Goal: Task Accomplishment & Management: Use online tool/utility

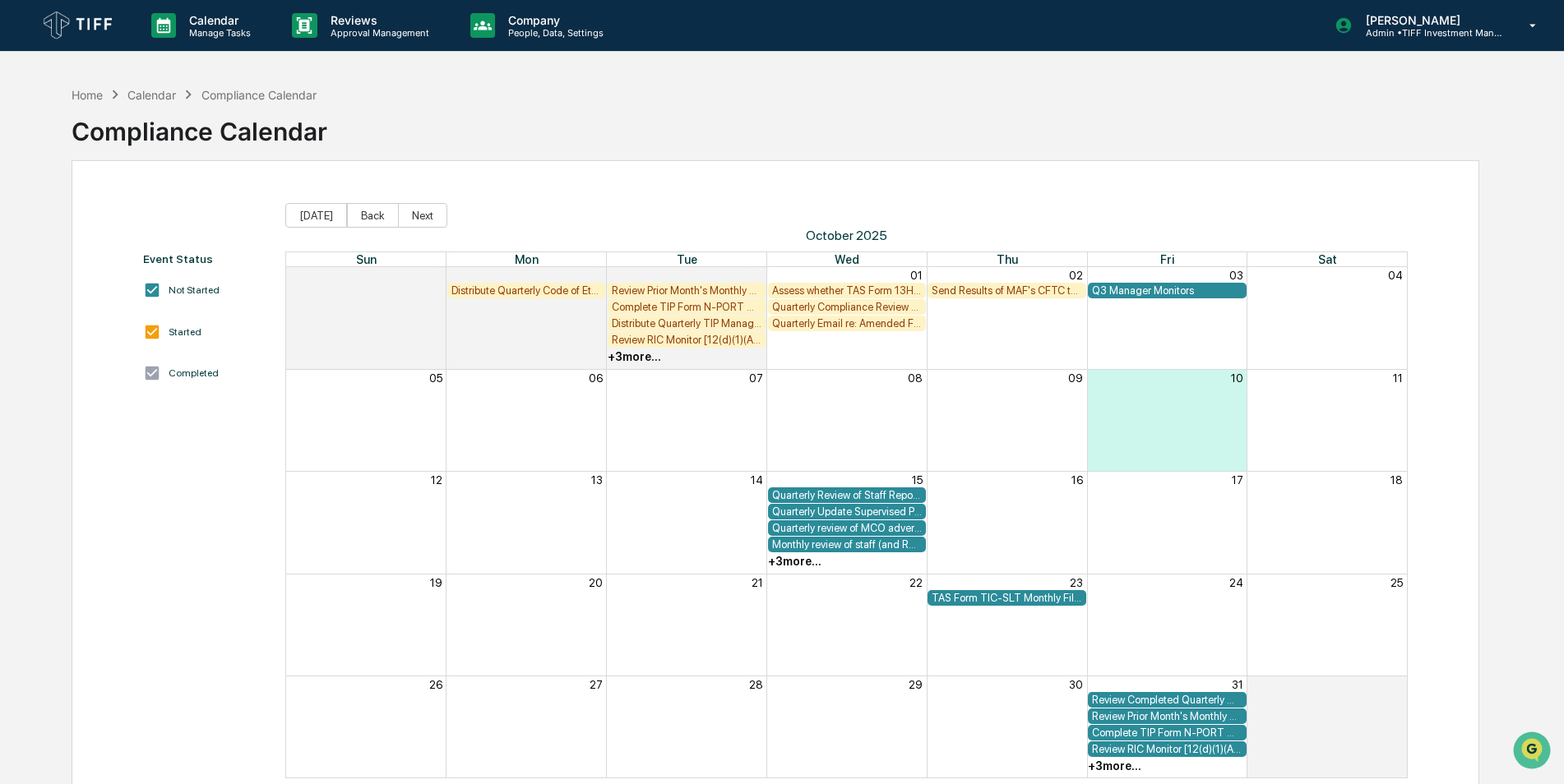
click at [82, 18] on img at bounding box center [78, 25] width 79 height 36
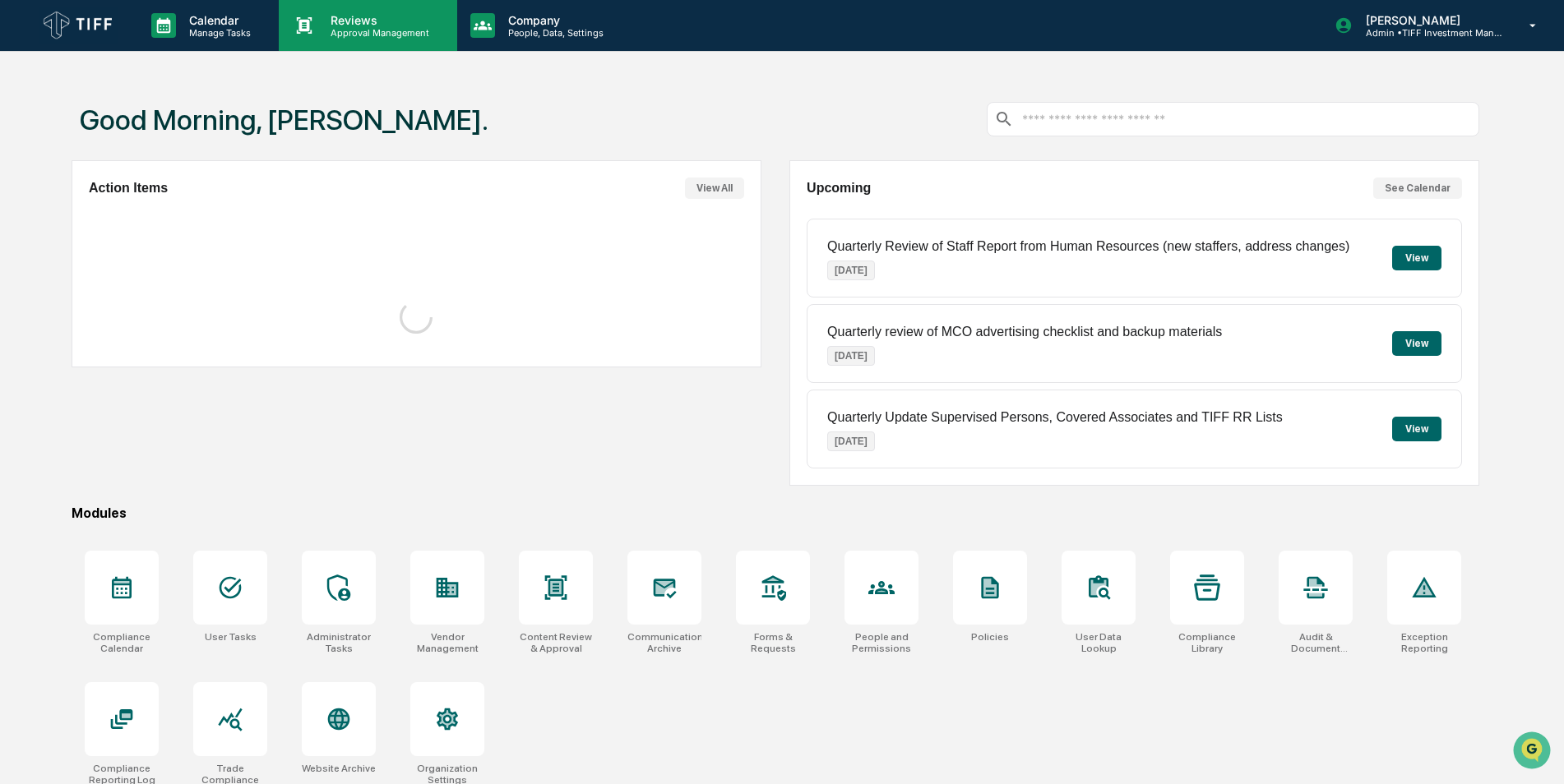
click at [392, 37] on p "Approval Management" at bounding box center [377, 33] width 120 height 12
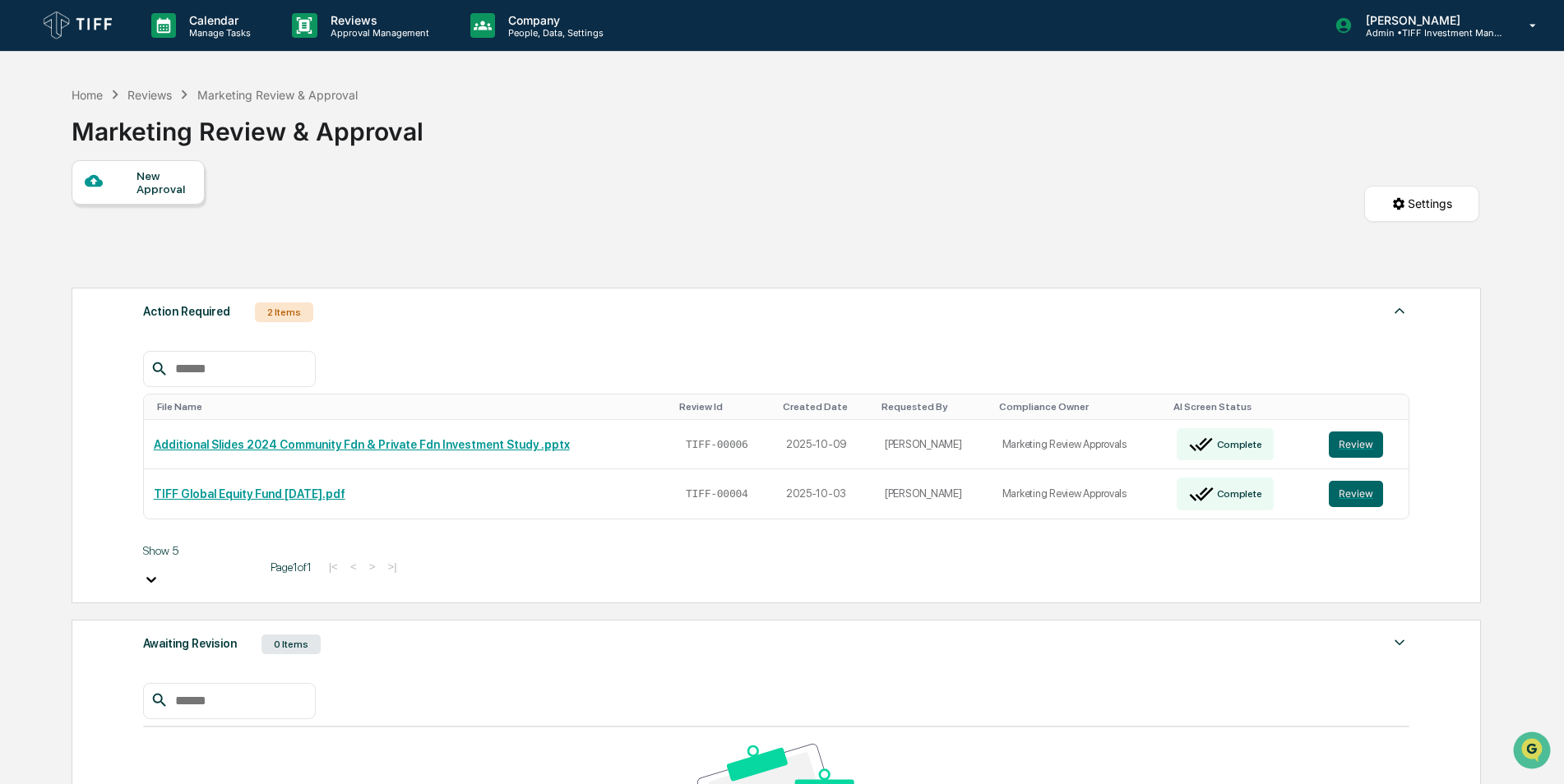
click at [1109, 548] on div "Show 5 Page 1 of 1 |< < > >|" at bounding box center [777, 567] width 1267 height 46
click at [742, 503] on div "File Name Review Id Created Date Requested By Compliance Owner AI Screen Status…" at bounding box center [777, 470] width 1267 height 238
click at [556, 544] on div "Show 5 Page 1 of 1 |< < > >|" at bounding box center [777, 567] width 1267 height 46
click at [1366, 482] on button "Review" at bounding box center [1355, 494] width 54 height 27
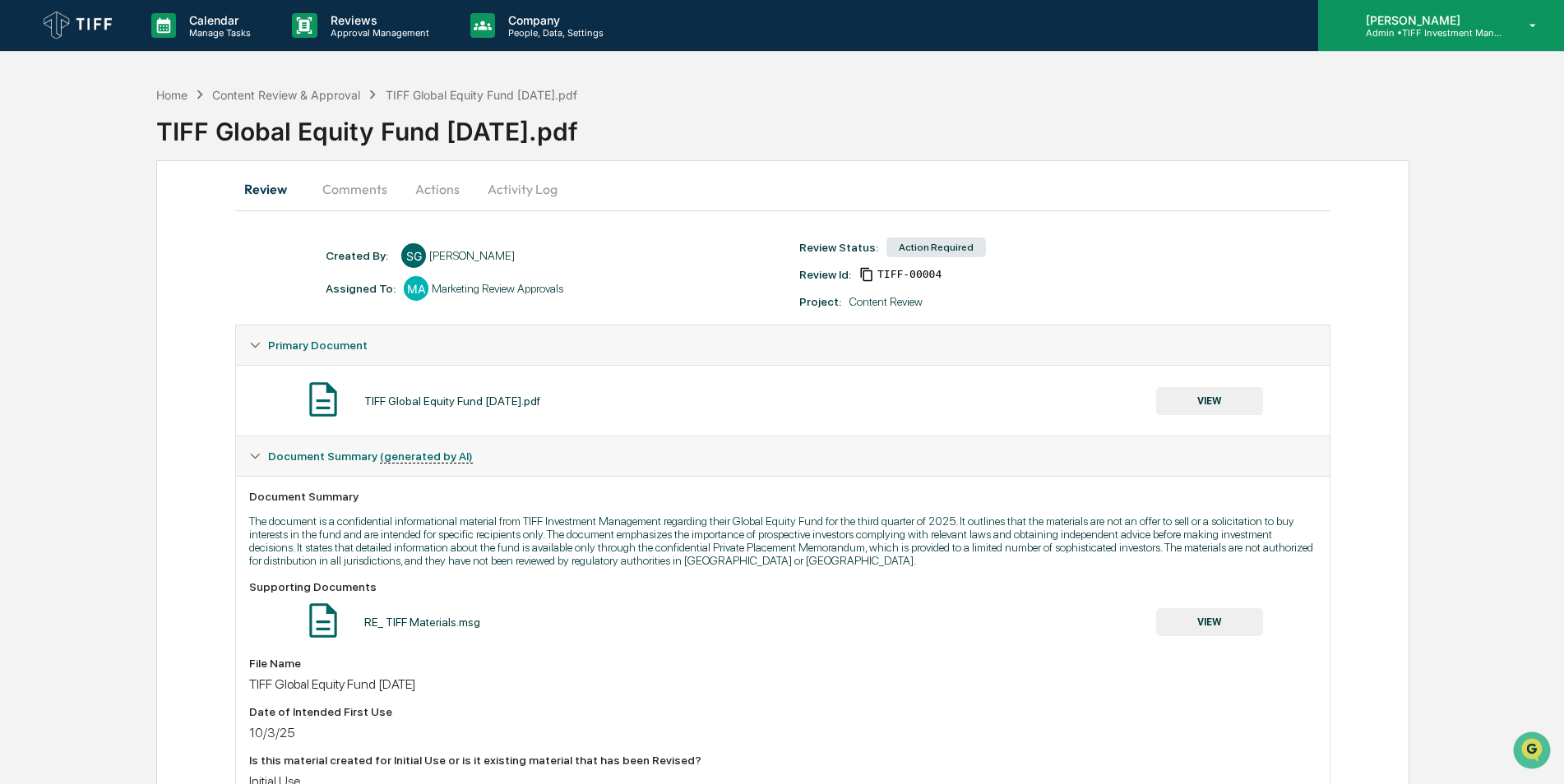
click at [1401, 25] on p "[PERSON_NAME]" at bounding box center [1429, 20] width 153 height 14
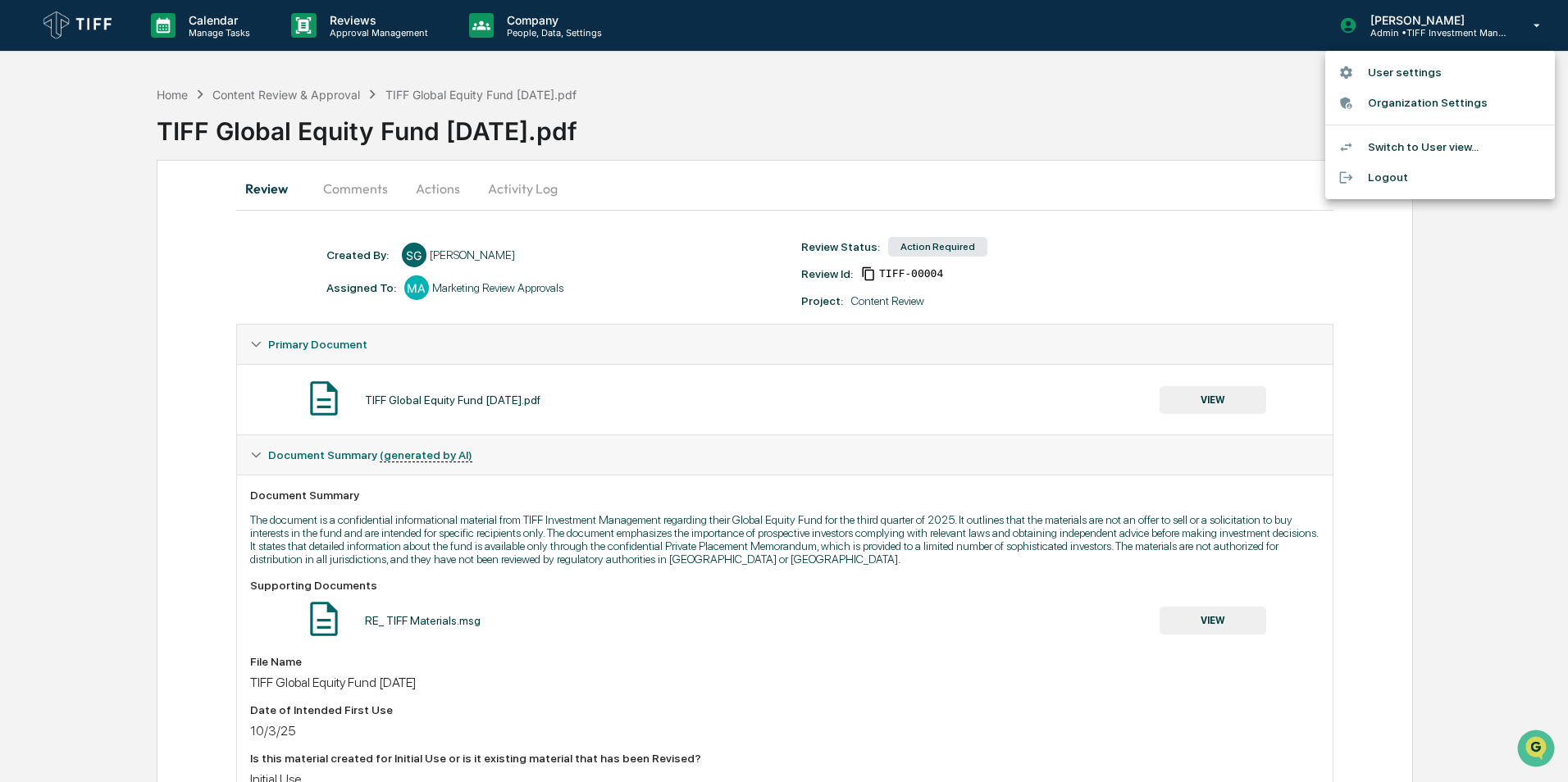
click at [1459, 149] on li "Switch to User view..." at bounding box center [1440, 147] width 229 height 31
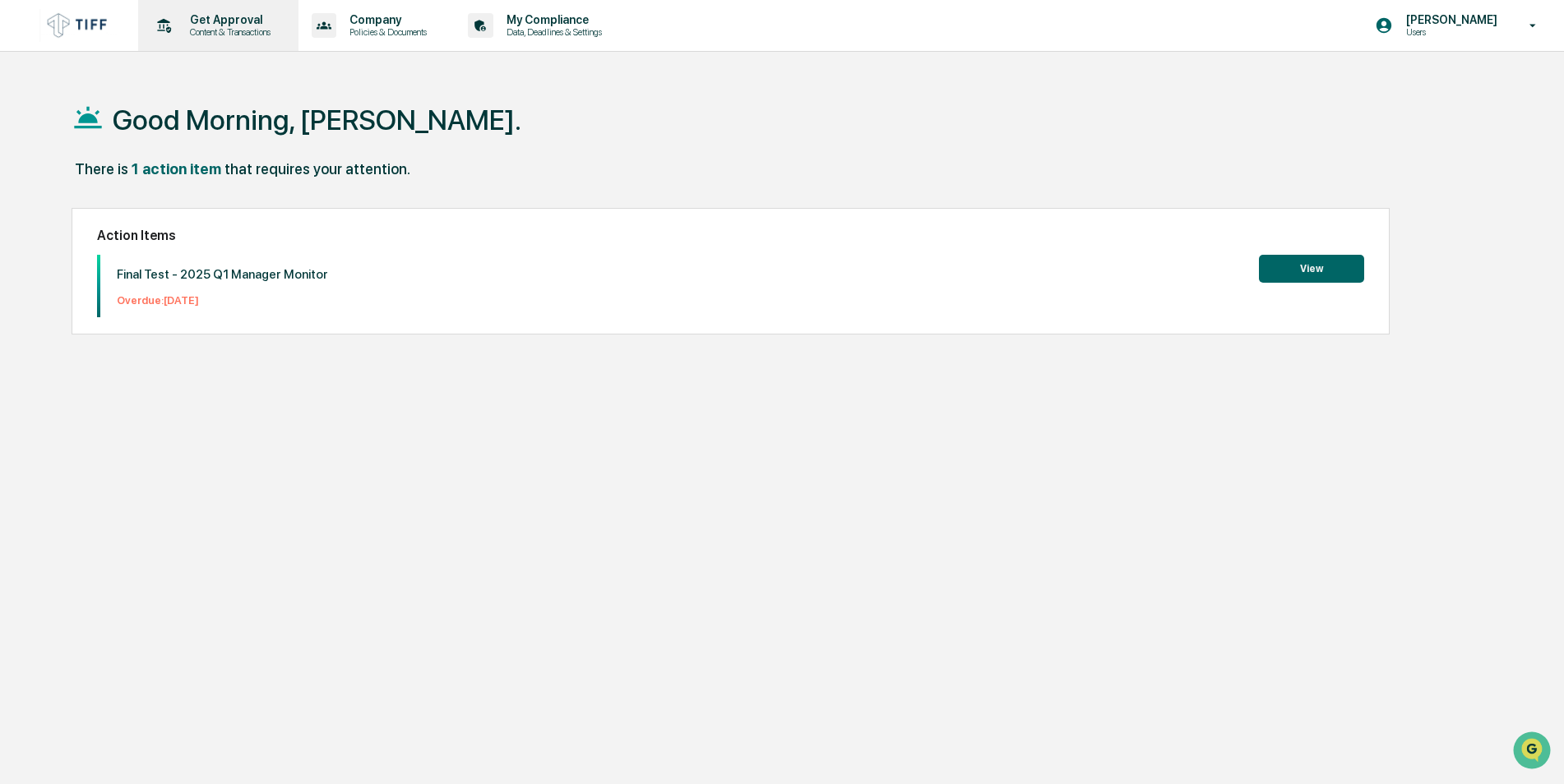
click at [243, 35] on p "Content & Transactions" at bounding box center [227, 32] width 102 height 12
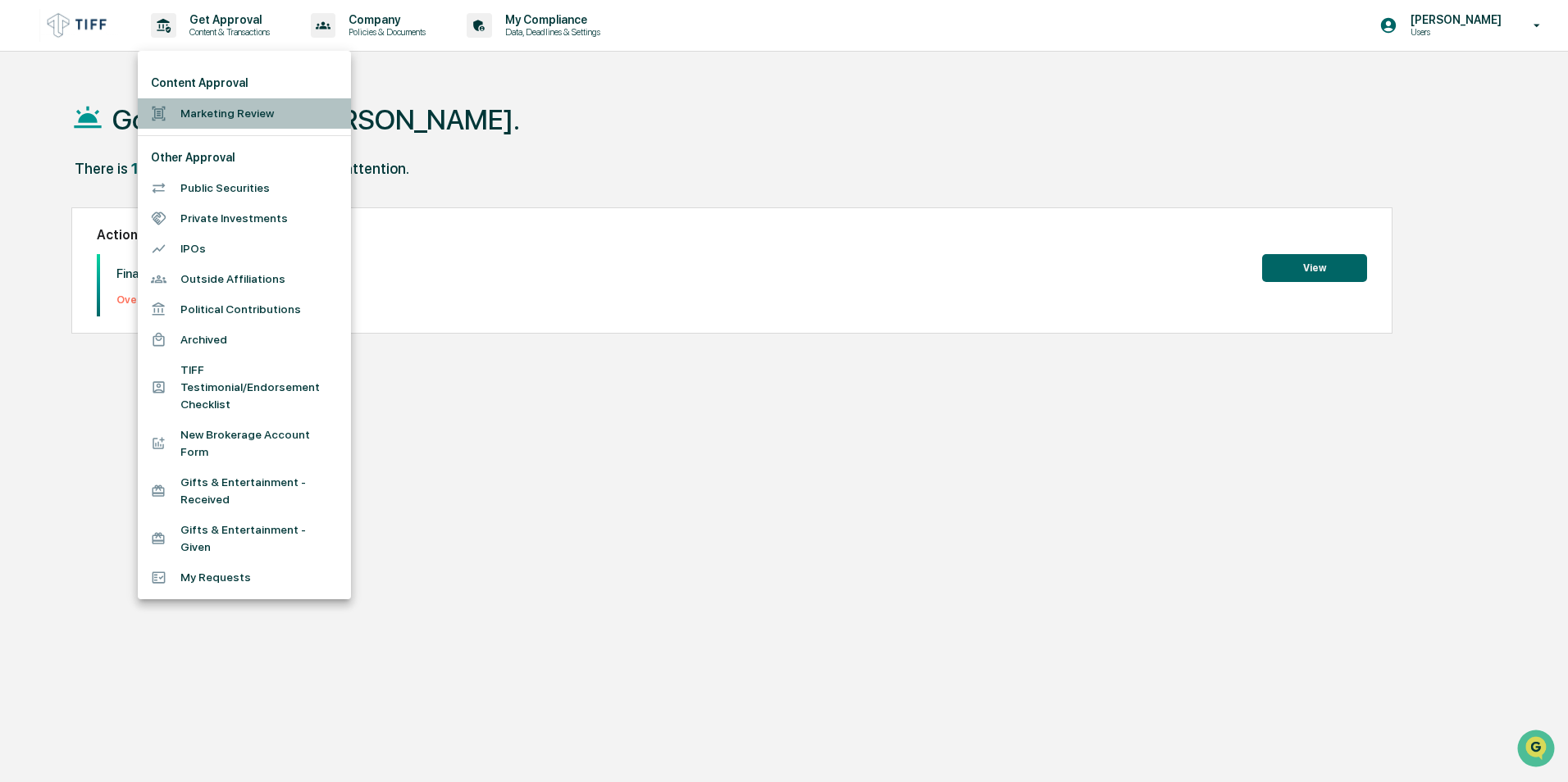
click at [239, 104] on li "Marketing Review" at bounding box center [244, 113] width 214 height 31
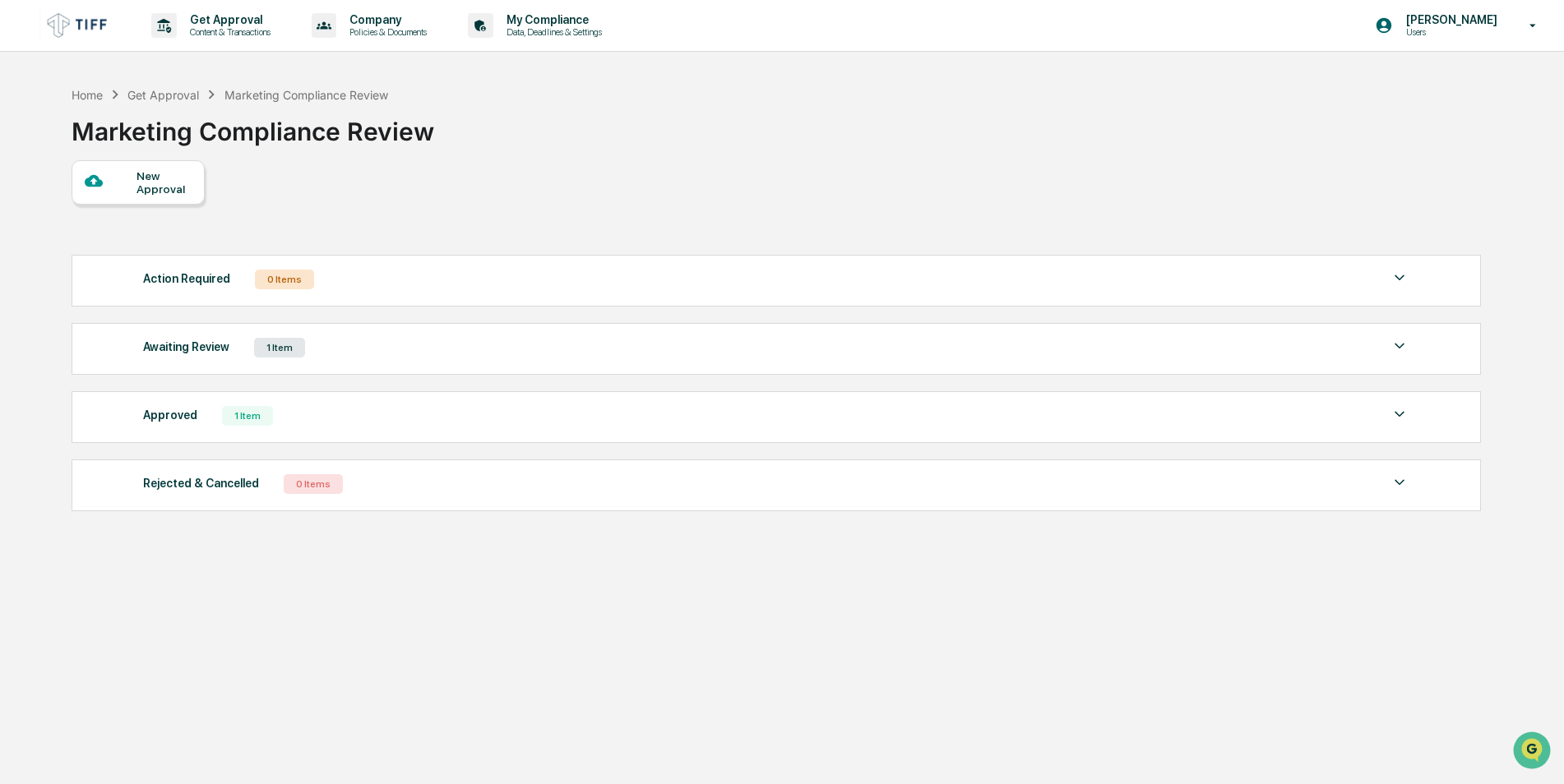
click at [548, 290] on div "Action Required 0 Items" at bounding box center [777, 280] width 1267 height 23
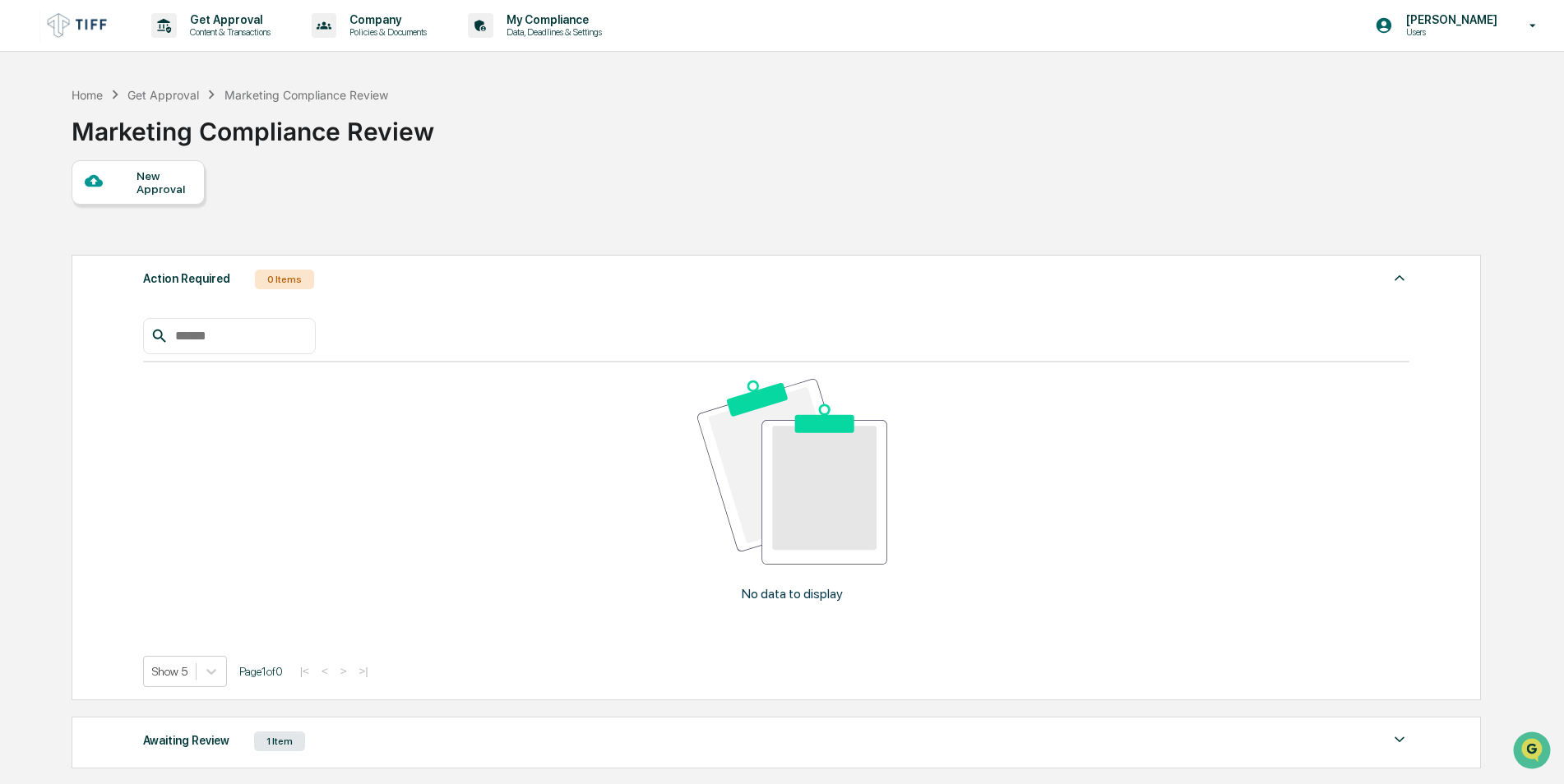
click at [548, 290] on div "Action Required 0 Items" at bounding box center [777, 280] width 1267 height 23
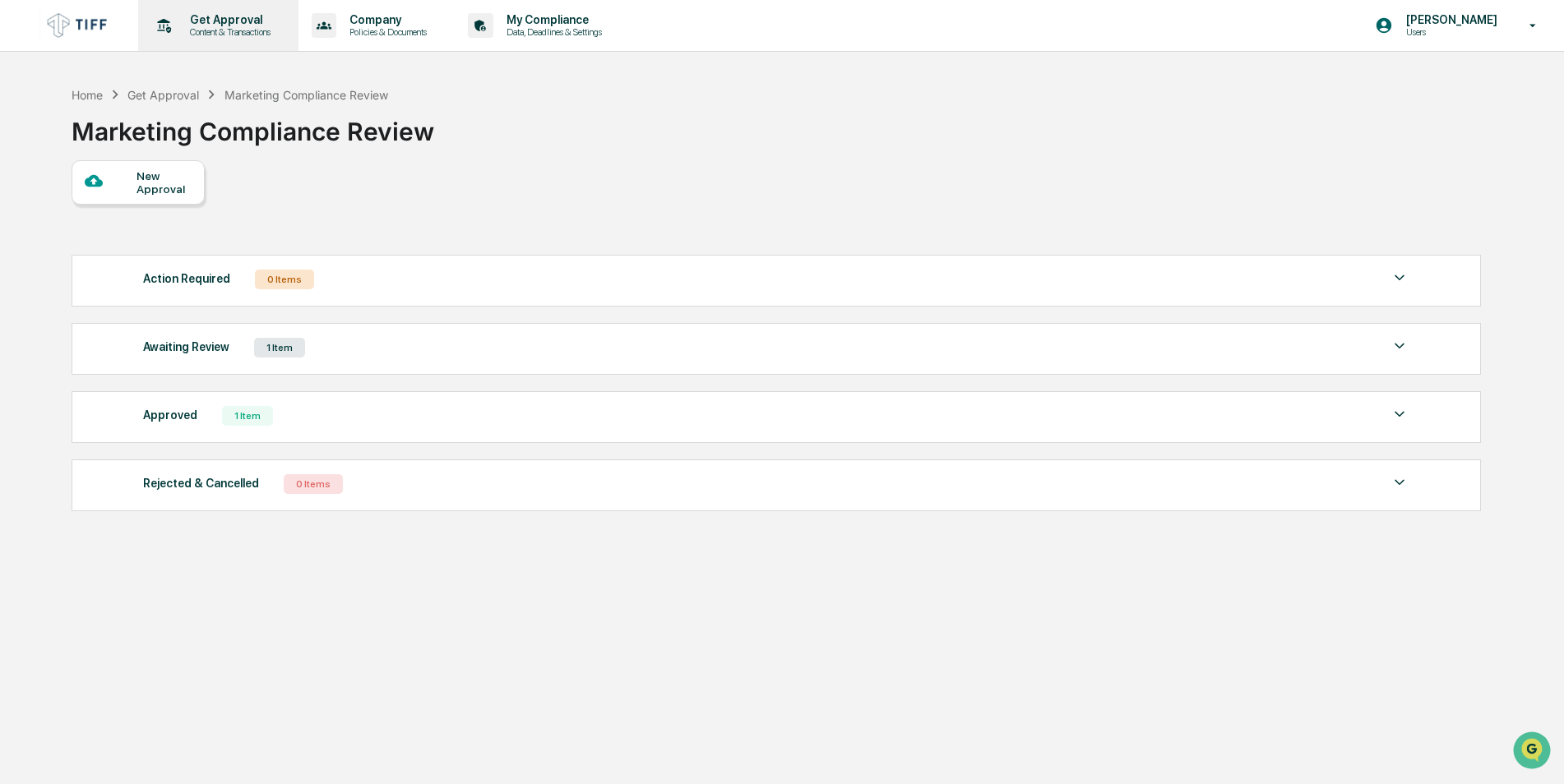
click at [200, 27] on p "Content & Transactions" at bounding box center [227, 32] width 102 height 12
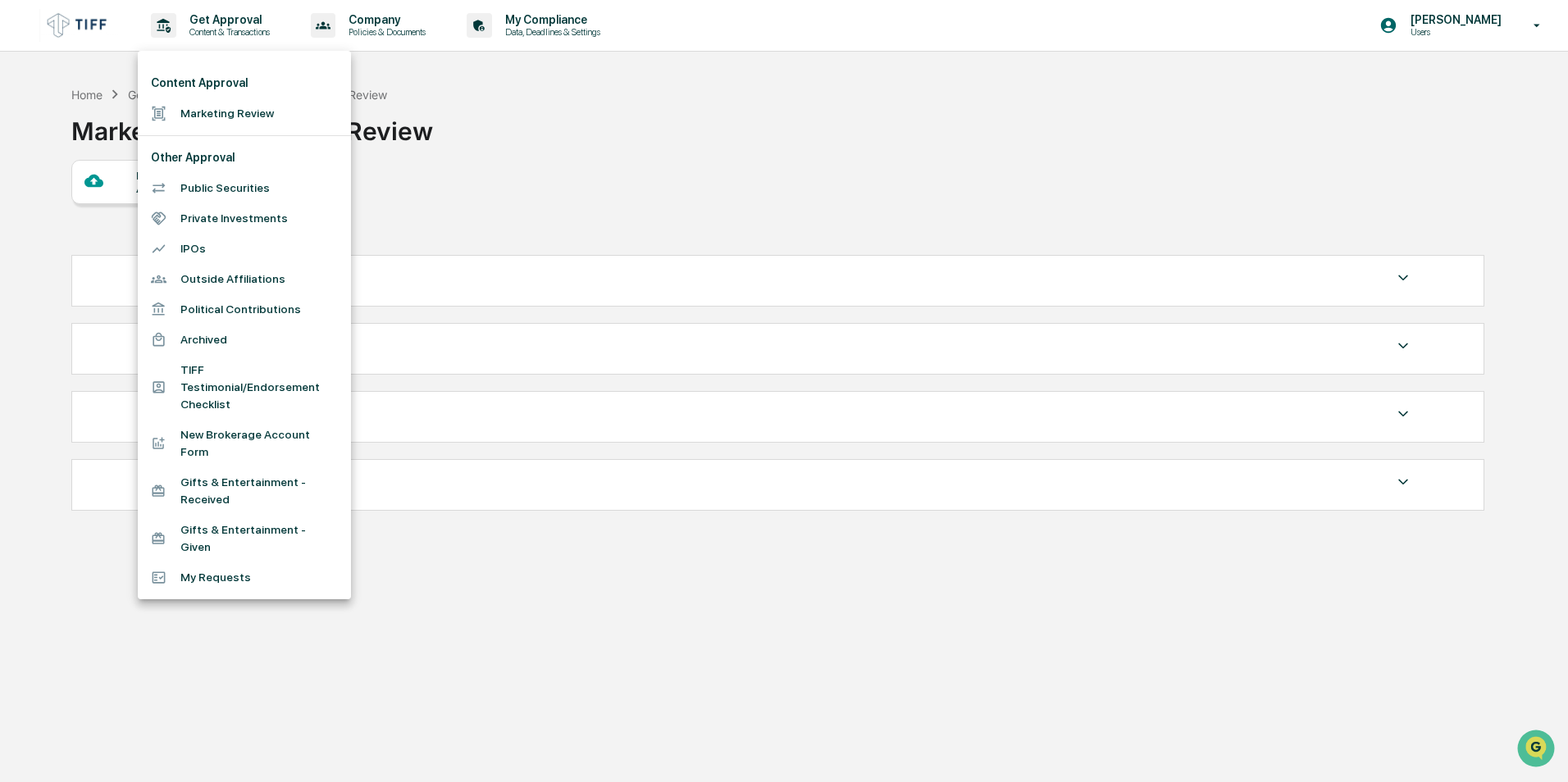
click at [1424, 37] on div at bounding box center [784, 391] width 1568 height 782
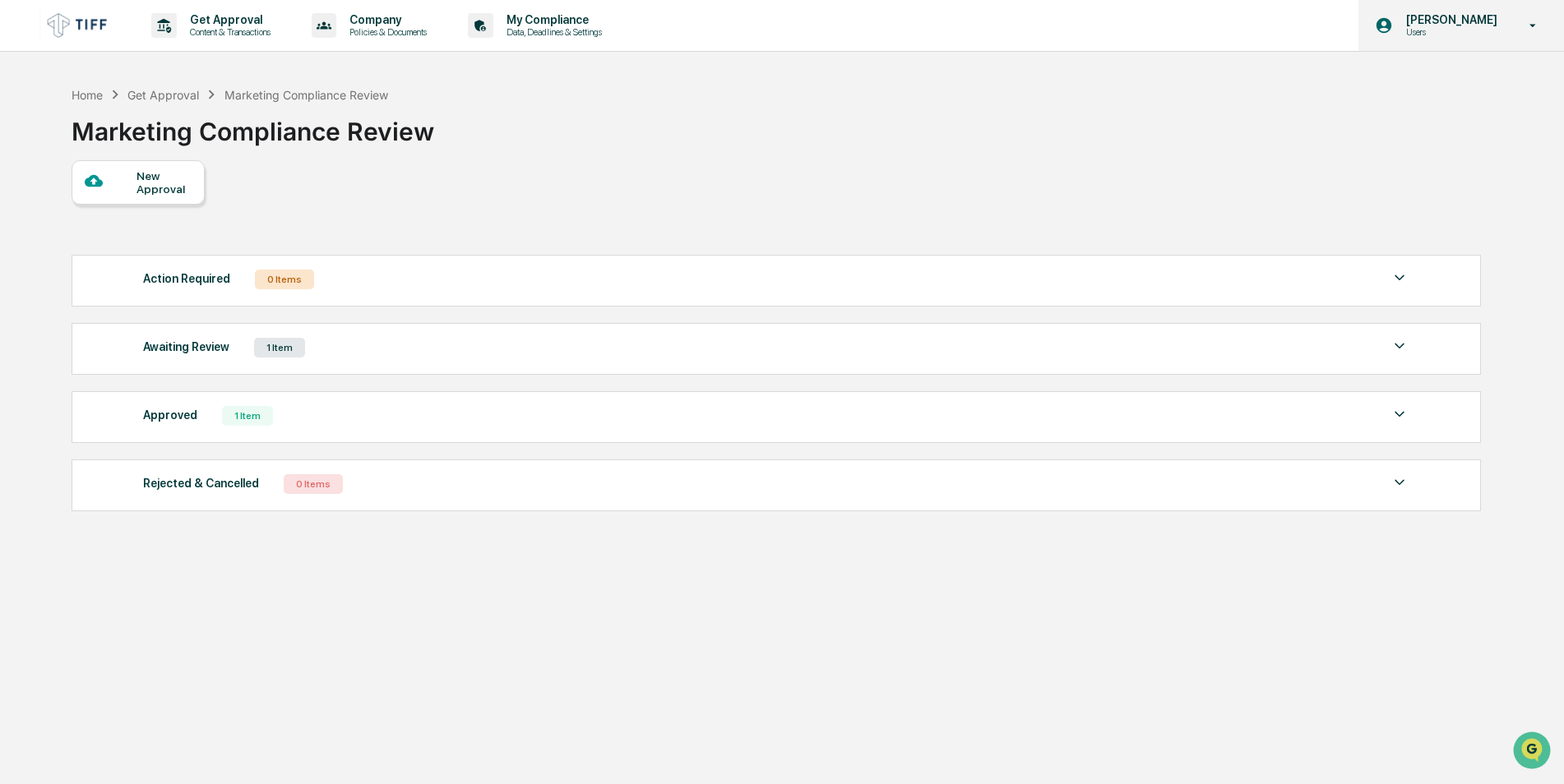
click at [1452, 48] on div "[PERSON_NAME] Users" at bounding box center [1461, 25] width 206 height 51
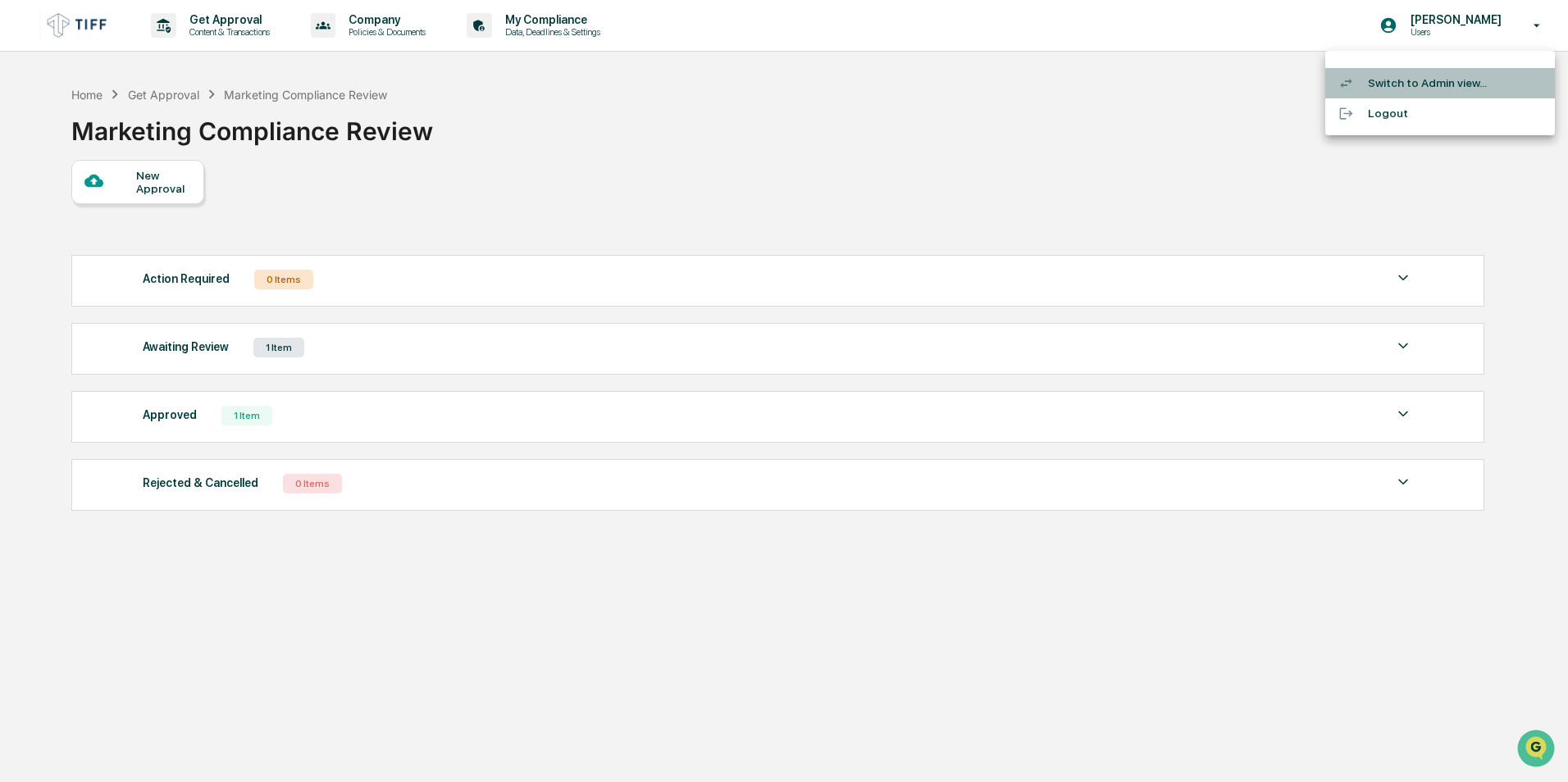
click at [1439, 90] on li "Switch to Admin view..." at bounding box center [1440, 83] width 229 height 31
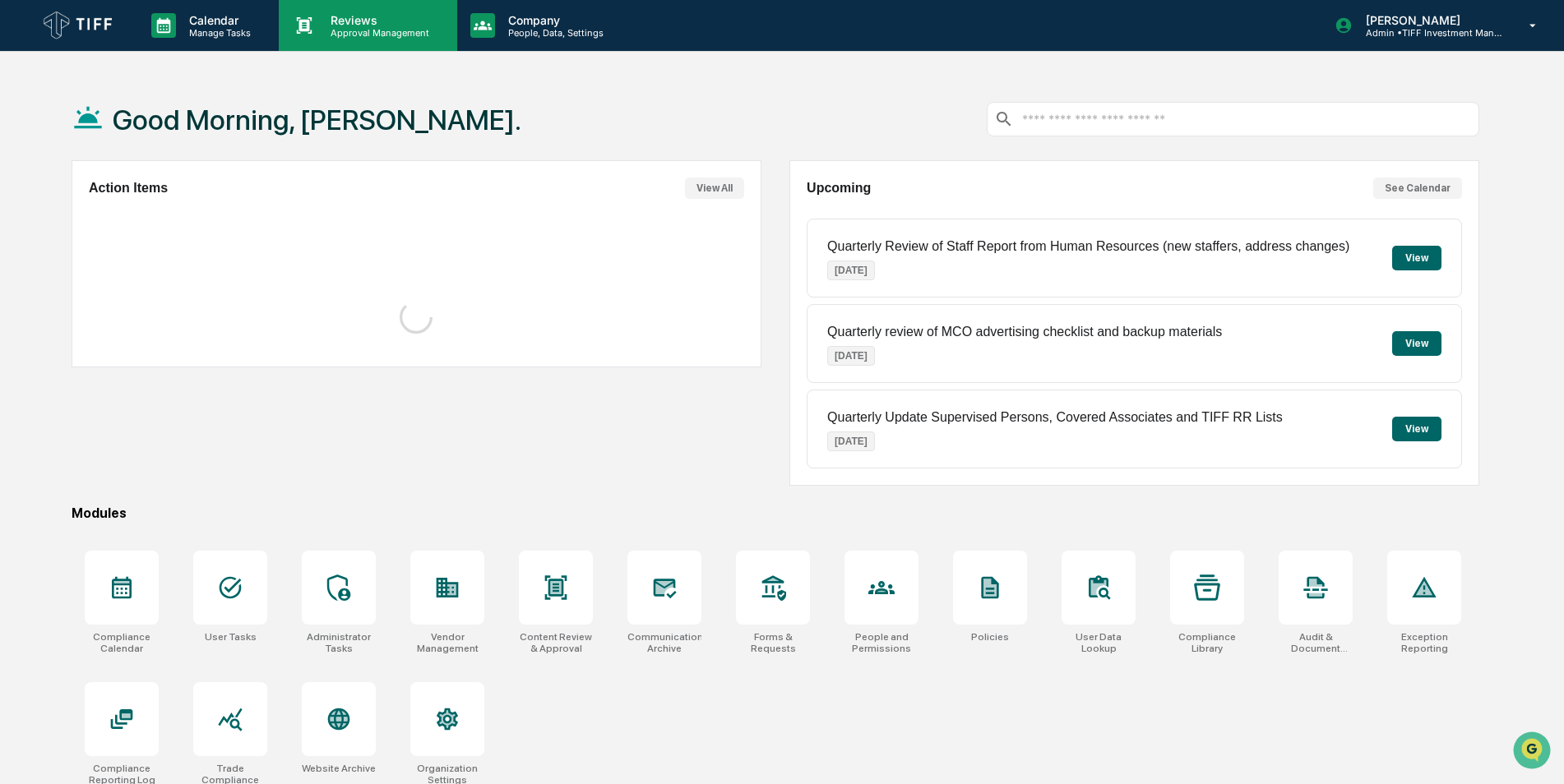
click at [352, 35] on p "Approval Management" at bounding box center [377, 33] width 120 height 12
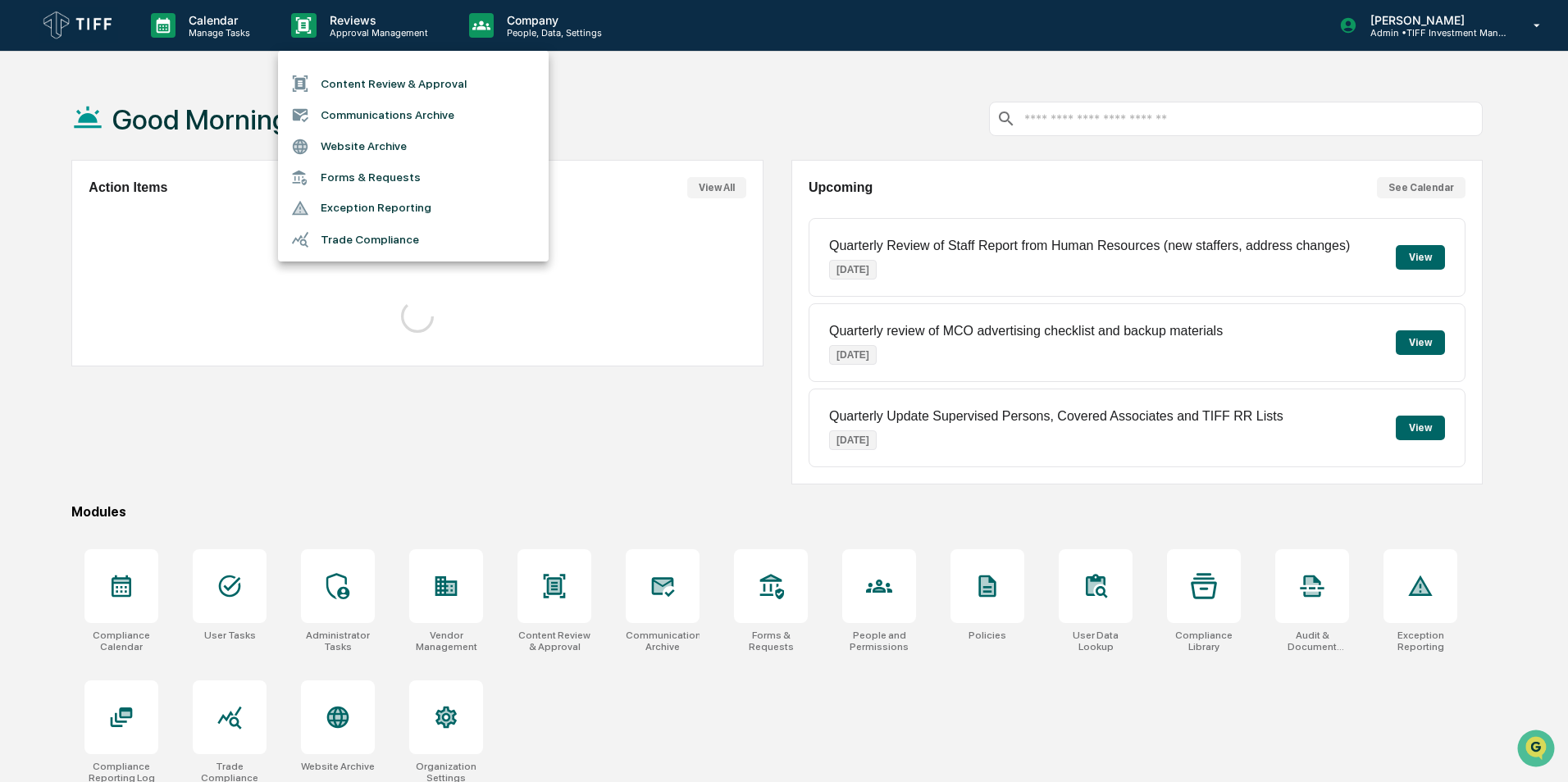
click at [374, 80] on li "Content Review & Approval" at bounding box center [413, 83] width 271 height 31
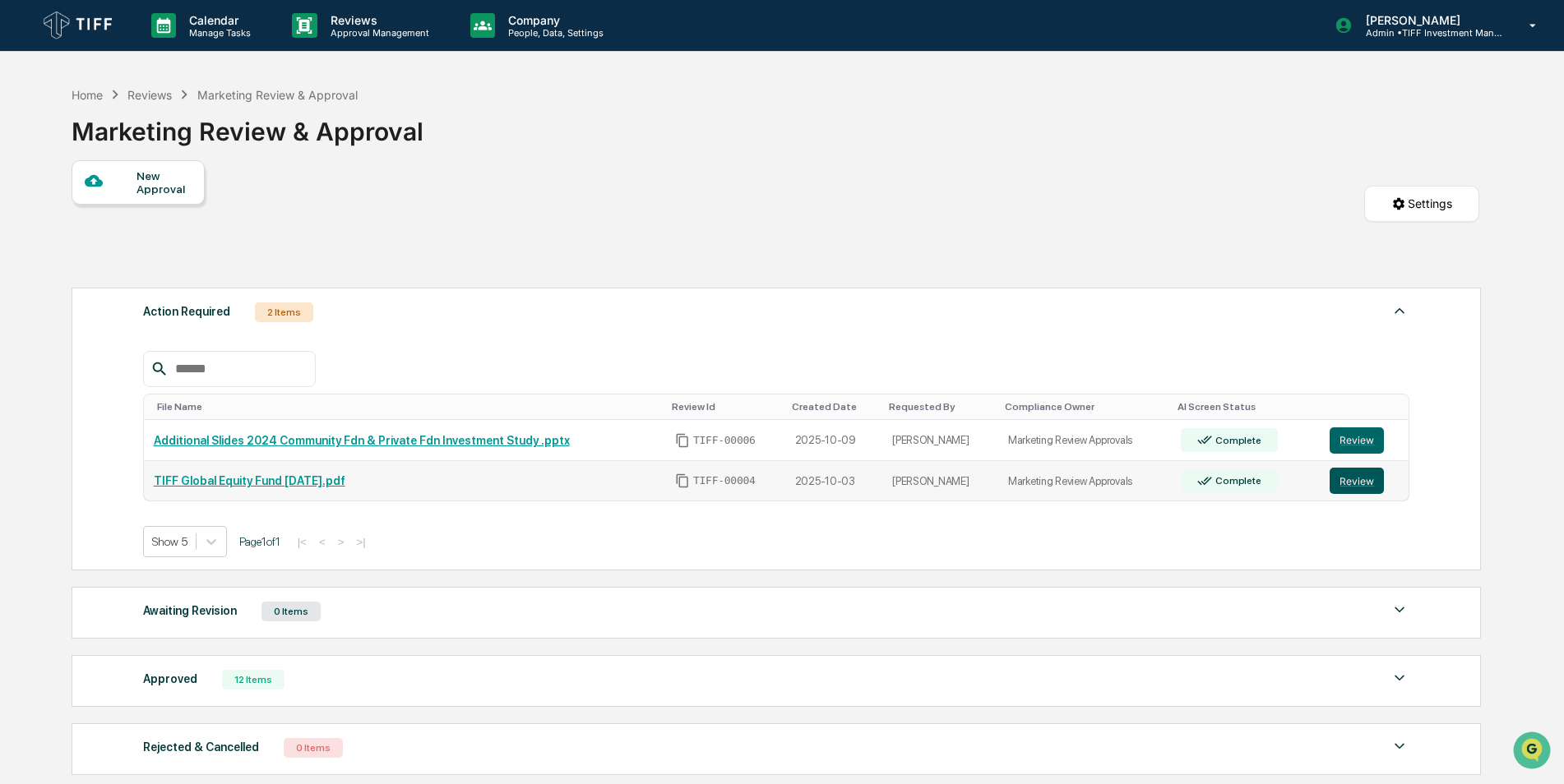
click at [1342, 492] on button "Review" at bounding box center [1356, 481] width 54 height 27
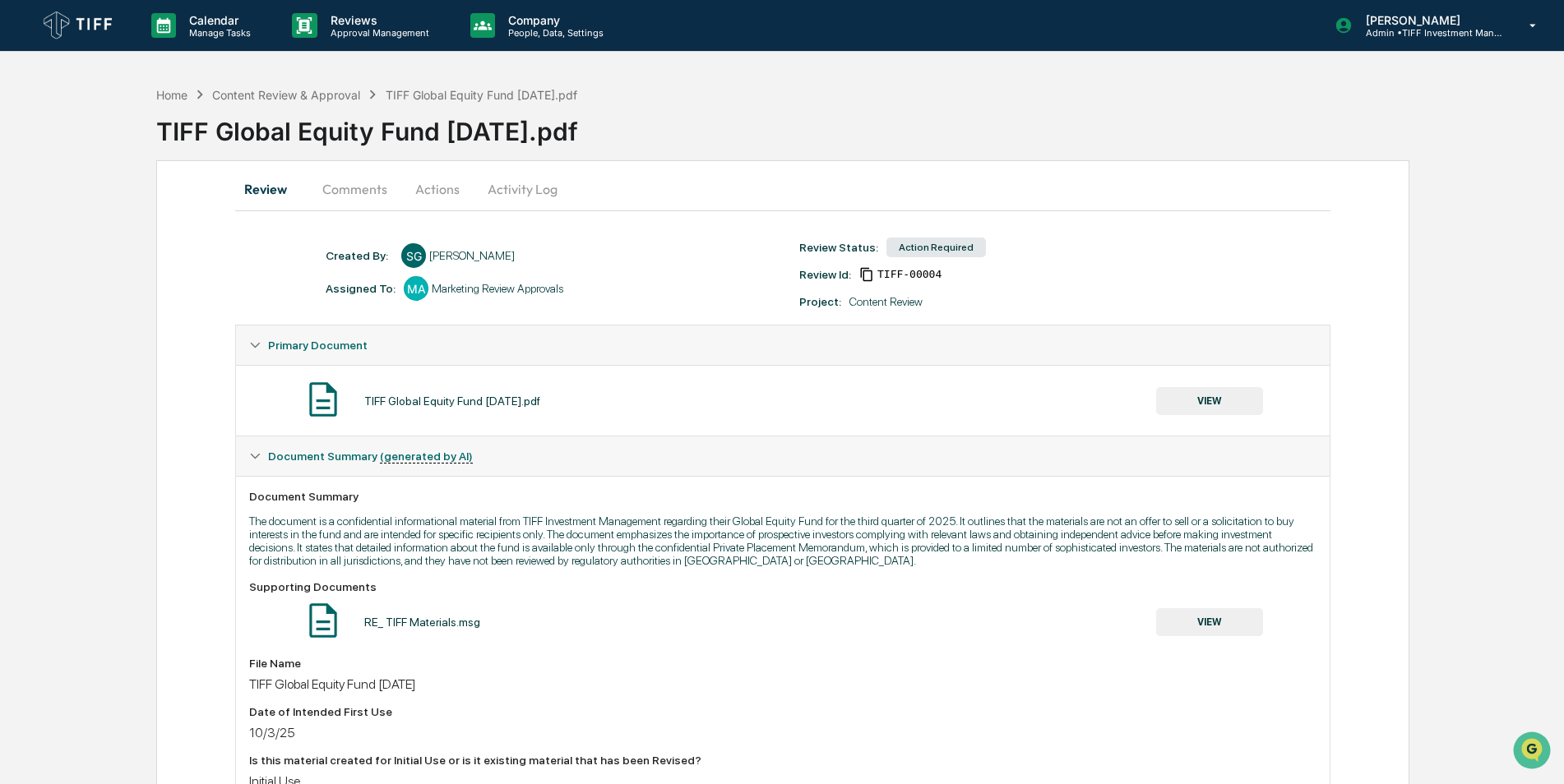
click at [350, 193] on button "Comments" at bounding box center [355, 188] width 92 height 39
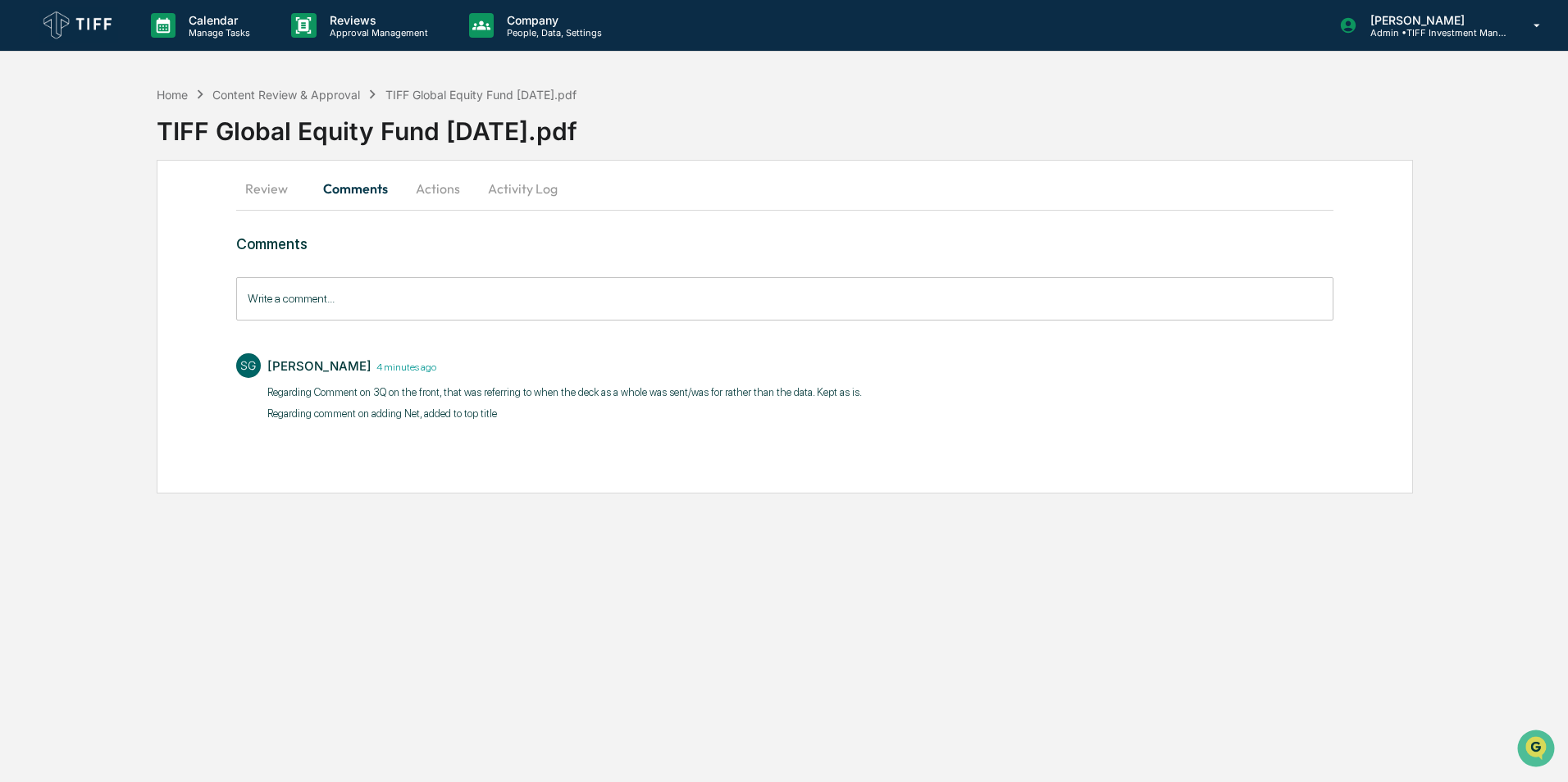
click at [434, 203] on button "Actions" at bounding box center [437, 188] width 74 height 39
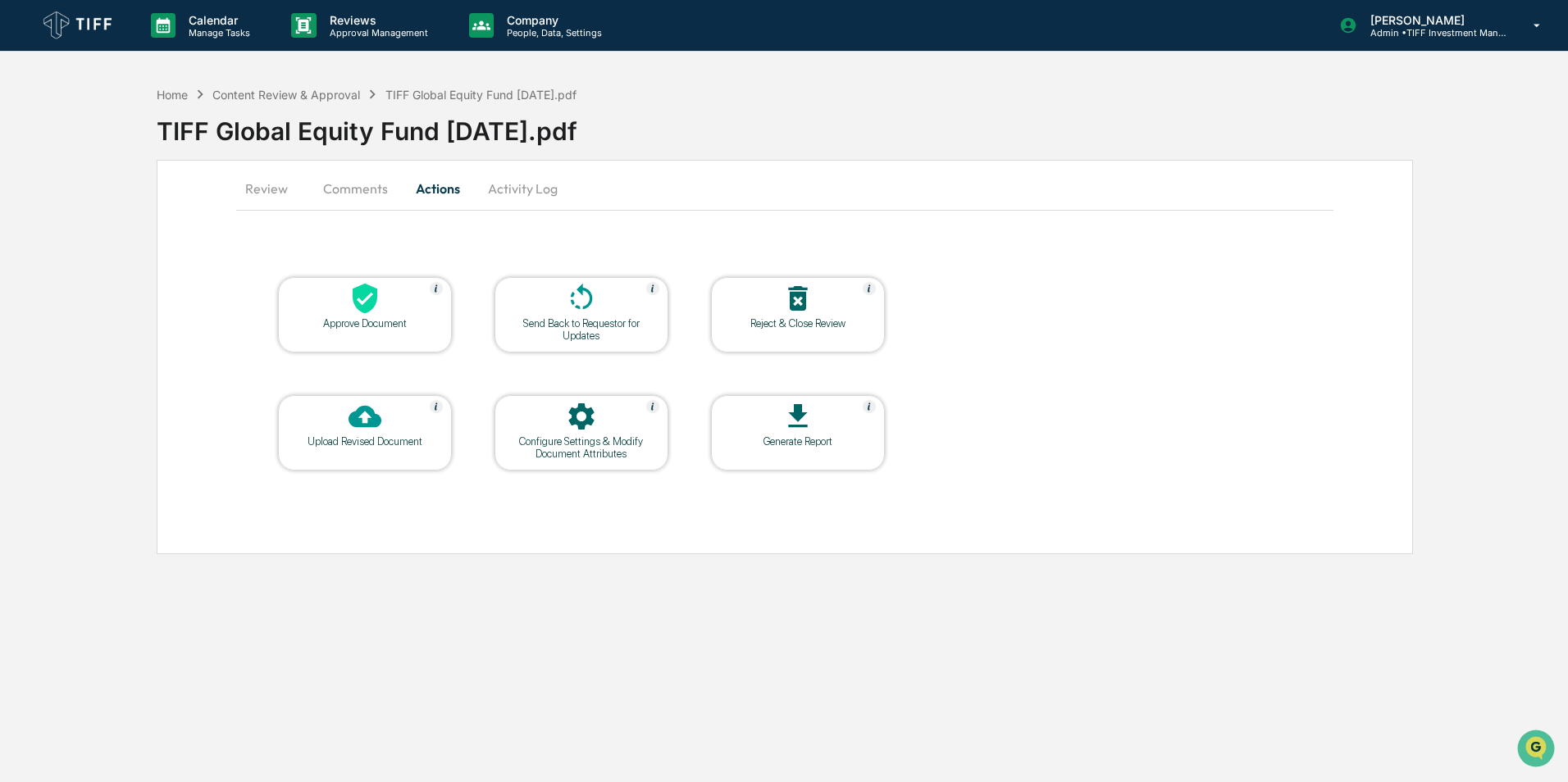
click at [638, 330] on div "Send Back to Requestor for Updates" at bounding box center [582, 330] width 148 height 25
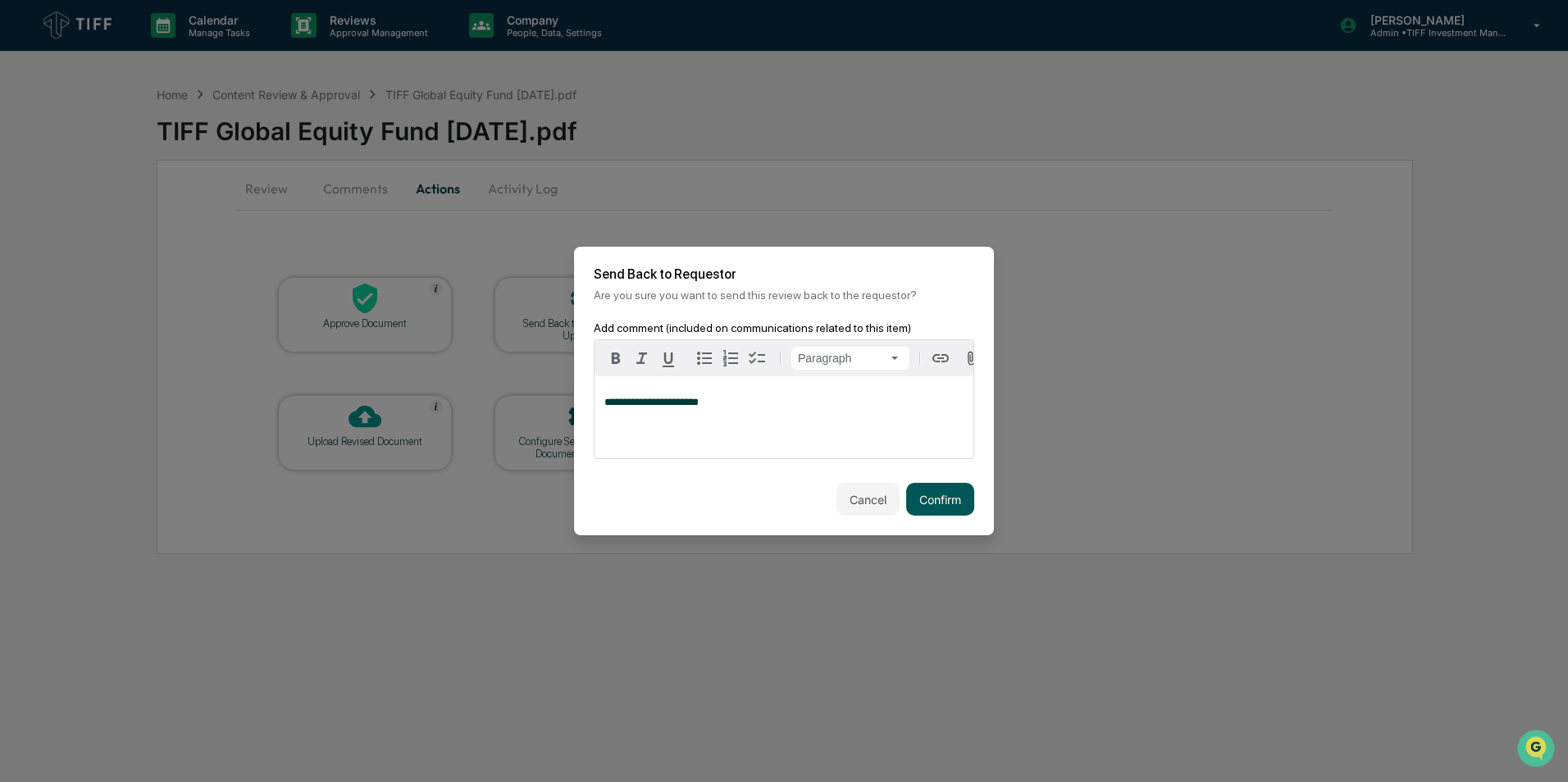
click at [916, 506] on button "Confirm" at bounding box center [940, 499] width 68 height 32
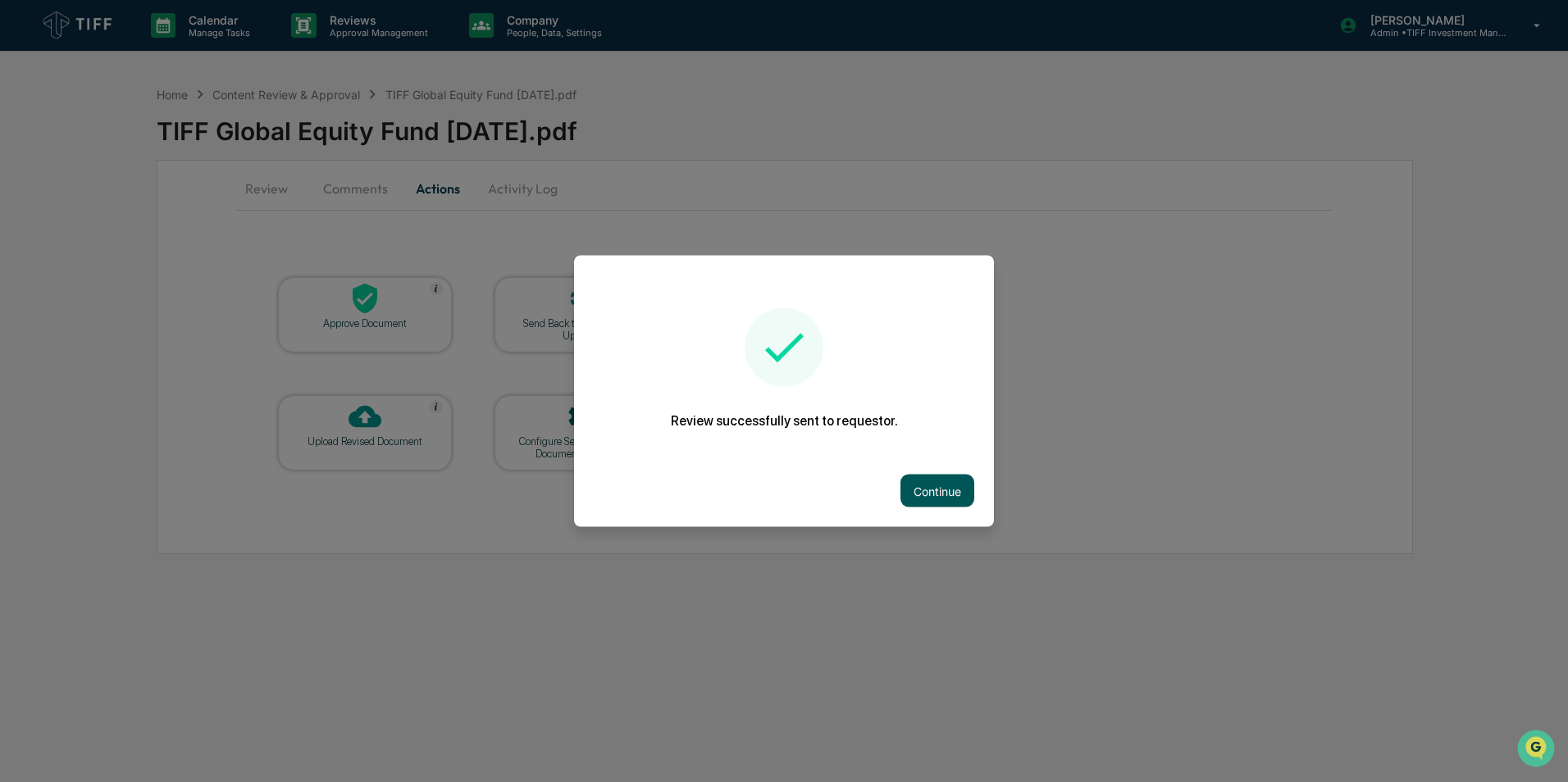
click at [937, 501] on button "Continue" at bounding box center [937, 490] width 74 height 32
